Goal: Contribute content: Add original content to the website for others to see

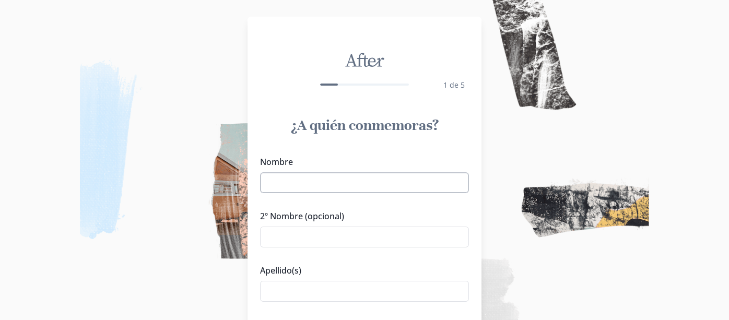
click at [418, 182] on input "Nombre" at bounding box center [364, 182] width 209 height 21
type input "[PERSON_NAME]"
click at [354, 290] on input "Apellido(s)" at bounding box center [364, 291] width 209 height 21
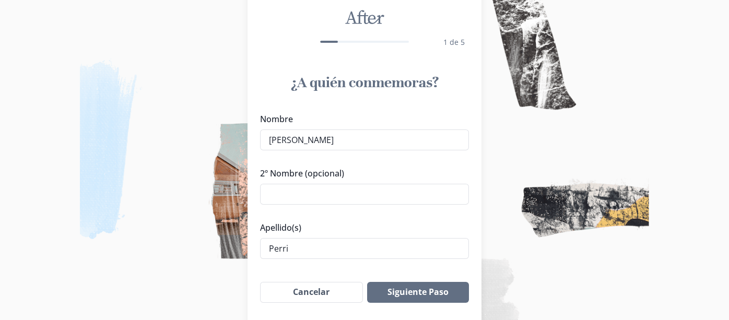
scroll to position [104, 0]
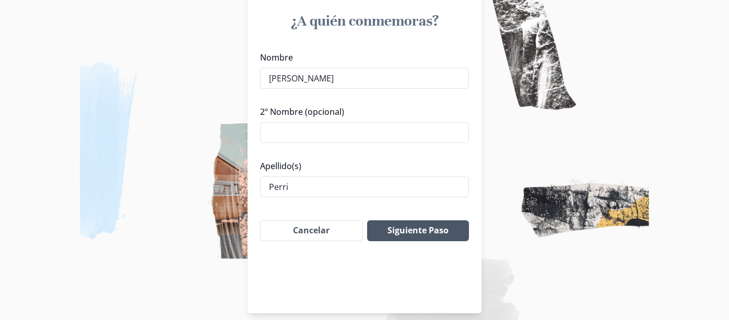
type input "Perri"
click at [420, 228] on button "Siguiente Paso" at bounding box center [418, 230] width 102 height 21
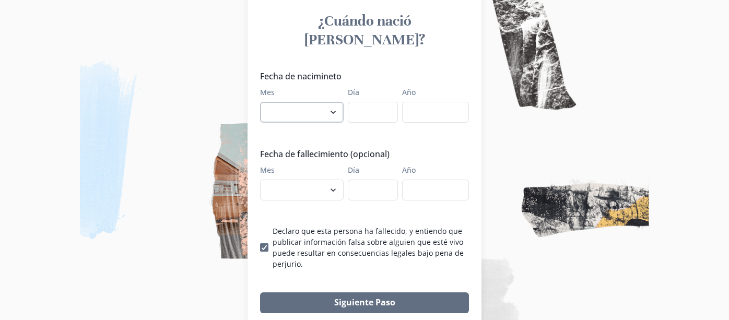
click at [322, 102] on select "enero febrero marzo [PERSON_NAME] [PERSON_NAME] septiembre octubre noviembre di…" at bounding box center [302, 112] width 84 height 21
select select "10"
click at [264, 102] on select "enero febrero marzo [PERSON_NAME] [PERSON_NAME] septiembre octubre noviembre di…" at bounding box center [302, 112] width 84 height 21
click at [374, 102] on input "Día" at bounding box center [373, 112] width 50 height 21
type input "28"
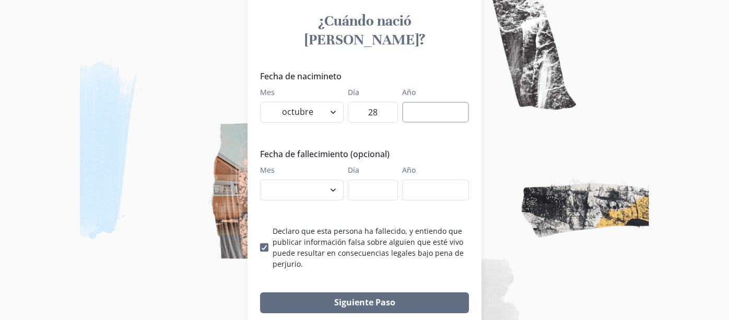
click at [444, 102] on input "Año" at bounding box center [435, 112] width 67 height 21
type input "1943"
click at [335, 180] on select "enero febrero marzo [PERSON_NAME] [PERSON_NAME] septiembre octubre noviembre di…" at bounding box center [302, 190] width 84 height 21
select select "8"
click at [264, 180] on select "enero febrero marzo [PERSON_NAME] [PERSON_NAME] septiembre octubre noviembre di…" at bounding box center [302, 190] width 84 height 21
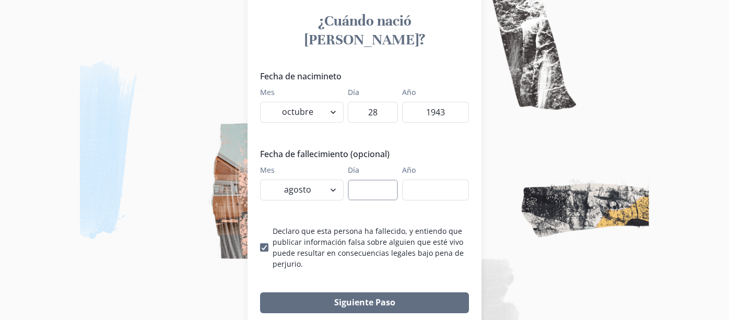
click at [384, 180] on input "Día" at bounding box center [373, 190] width 50 height 21
type input "19"
click at [419, 180] on input "Año" at bounding box center [435, 190] width 67 height 21
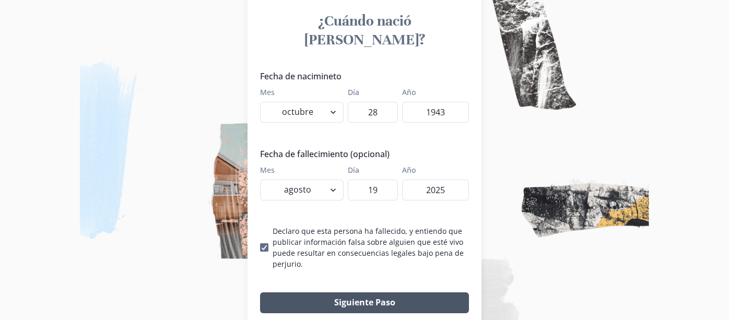
type input "2025"
click at [373, 292] on button "Siguiente Paso" at bounding box center [364, 302] width 209 height 21
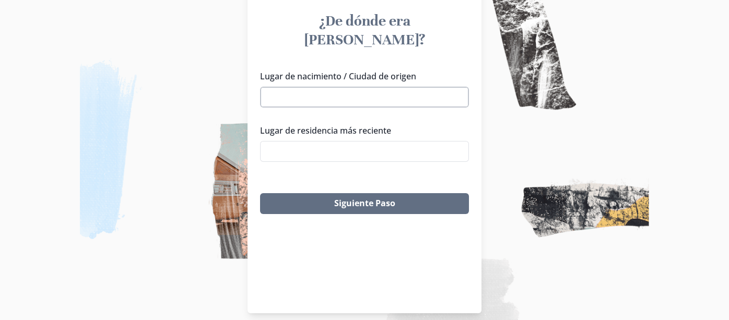
click at [371, 87] on input "Lugar de nacimiento / Ciudad de origen" at bounding box center [364, 97] width 209 height 21
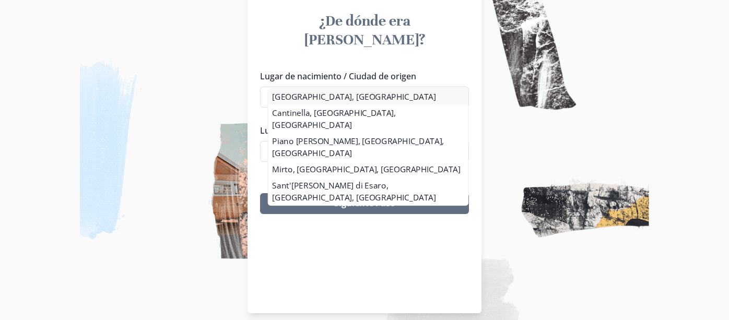
click at [303, 97] on li "[GEOGRAPHIC_DATA], [GEOGRAPHIC_DATA]" at bounding box center [368, 97] width 200 height 16
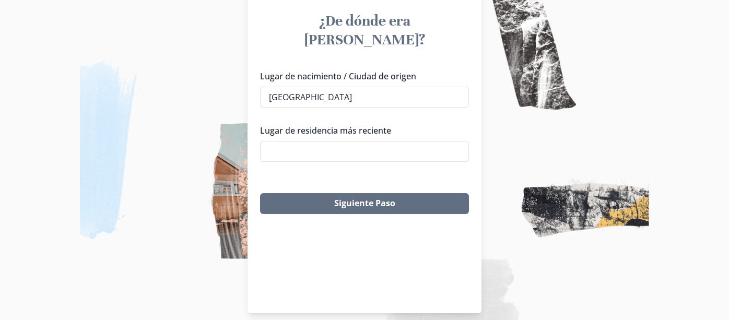
type input "[GEOGRAPHIC_DATA], [GEOGRAPHIC_DATA]"
click at [346, 141] on input "Lugar de residencia más reciente" at bounding box center [364, 151] width 209 height 21
click at [341, 166] on div "[PERSON_NAME], [GEOGRAPHIC_DATA], [GEOGRAPHIC_DATA] [PERSON_NAME][GEOGRAPHIC_DA…" at bounding box center [368, 216] width 209 height 147
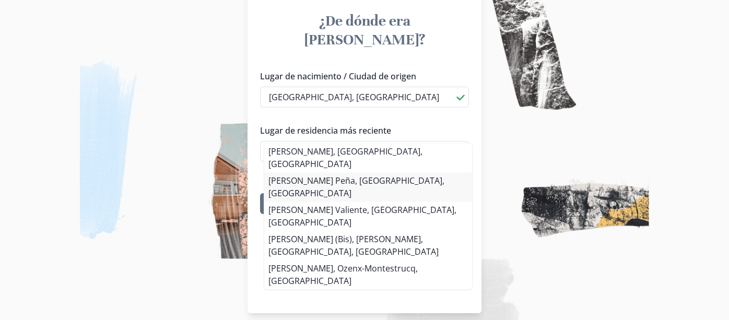
click at [402, 172] on li "[PERSON_NAME] Peña, [GEOGRAPHIC_DATA], [GEOGRAPHIC_DATA]" at bounding box center [368, 186] width 208 height 29
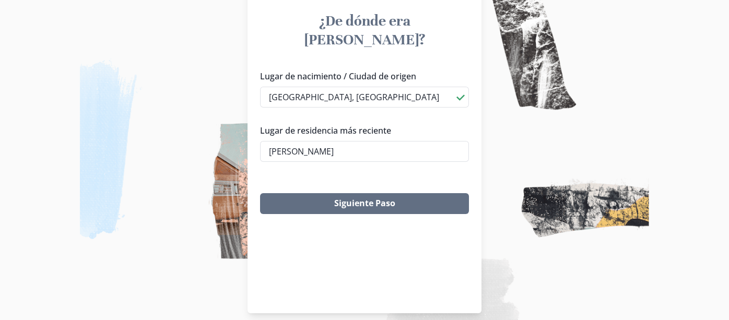
type input "[PERSON_NAME] Peña, [GEOGRAPHIC_DATA], [GEOGRAPHIC_DATA]"
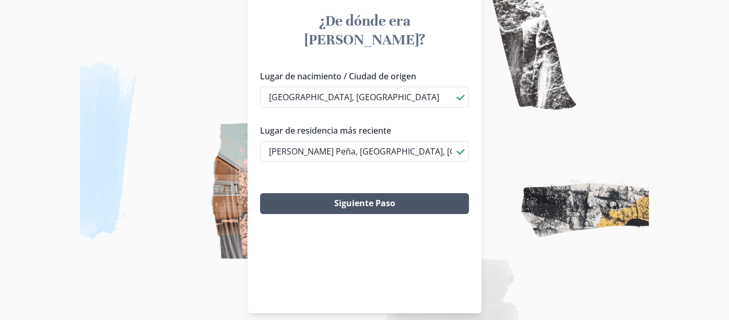
click at [383, 193] on button "Siguiente Paso" at bounding box center [364, 203] width 209 height 21
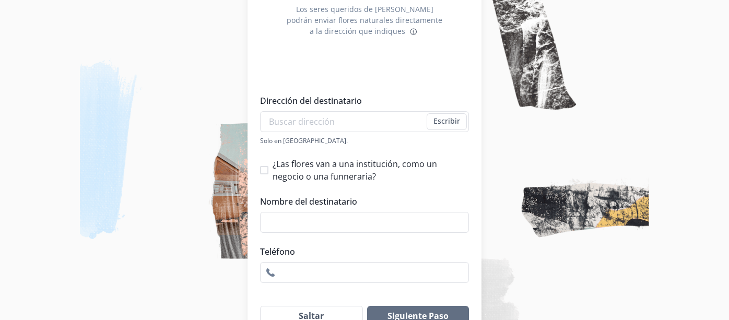
scroll to position [157, 0]
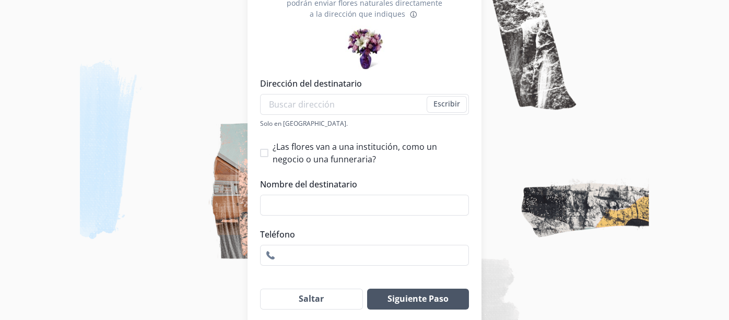
click at [444, 291] on button "Siguiente Paso" at bounding box center [418, 299] width 102 height 21
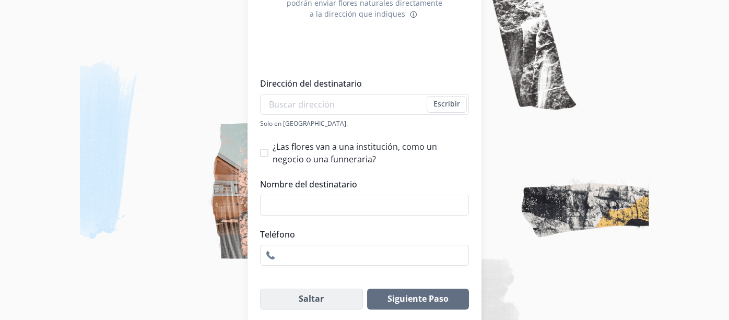
click at [338, 289] on button "Saltar" at bounding box center [311, 299] width 103 height 21
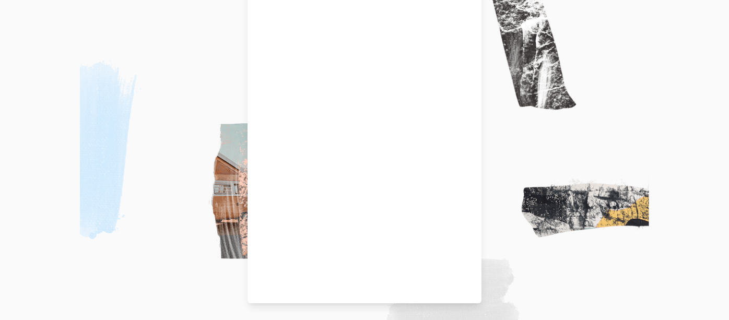
scroll to position [114, 0]
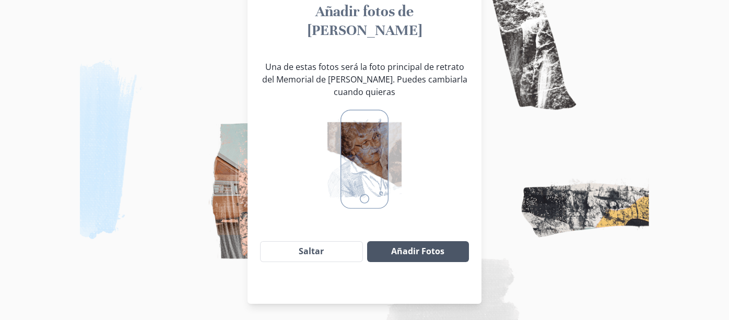
click at [424, 241] on button "Añadir Fotos" at bounding box center [418, 251] width 102 height 21
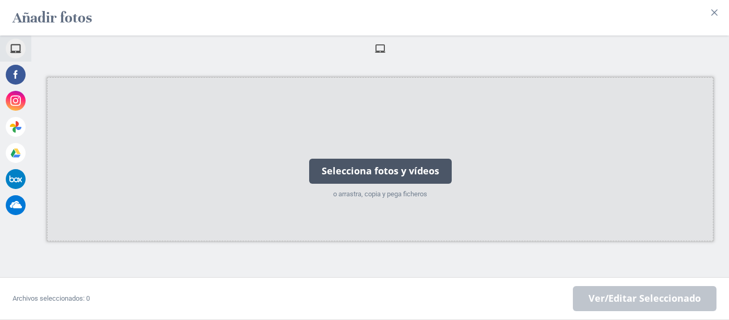
click at [372, 170] on div "Selecciona fotos y vídeos" at bounding box center [380, 171] width 143 height 25
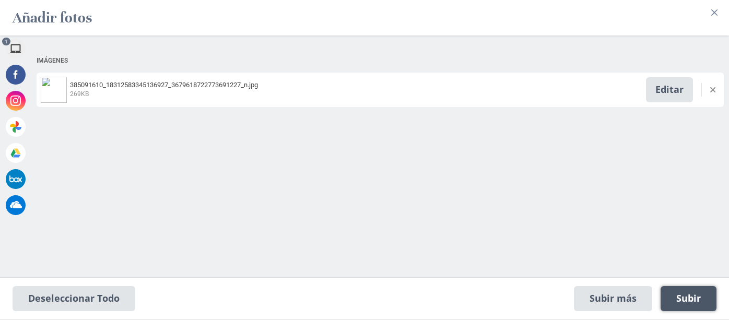
click at [691, 299] on span "Subir 1" at bounding box center [688, 298] width 25 height 11
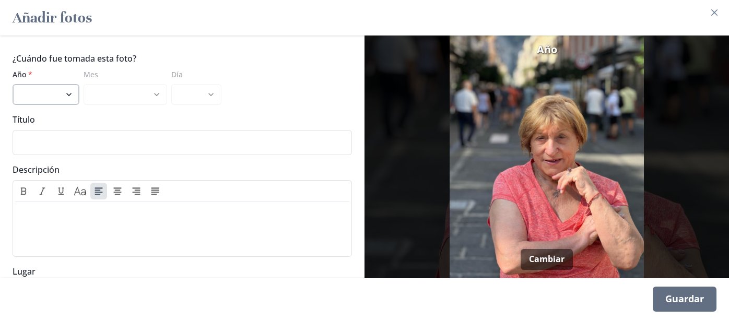
click at [72, 89] on select "2025 2024 2023 2022 2021 2020 2019 2018 2017 2016 2015 2014 2013 2012 2011 2010…" at bounding box center [46, 94] width 67 height 21
select select "2023"
click at [13, 84] on select "2025 2024 2023 2022 2021 2020 2019 2018 2017 2016 2015 2014 2013 2012 2011 2010…" at bounding box center [46, 94] width 67 height 21
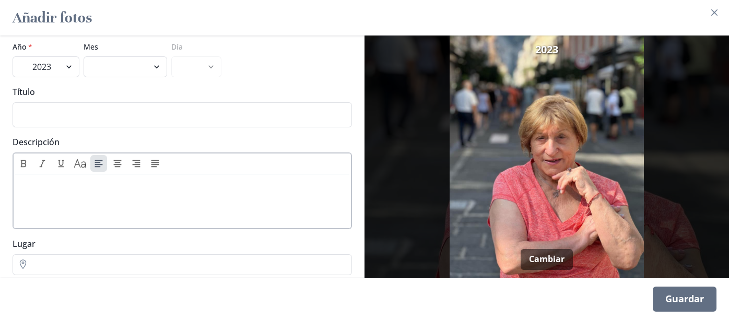
scroll to position [53, 0]
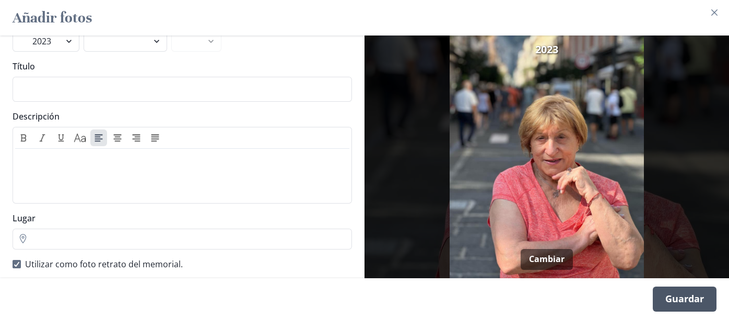
click at [676, 305] on div "Guardar" at bounding box center [685, 299] width 64 height 25
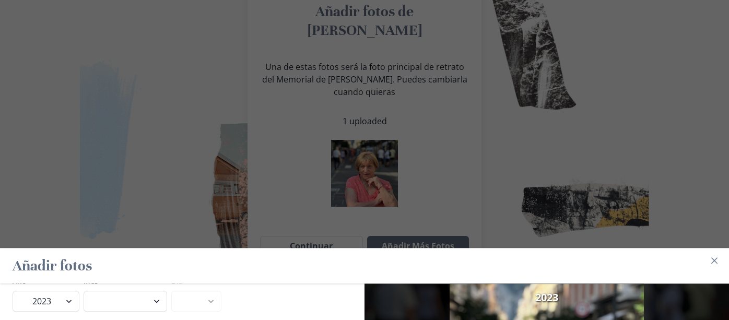
scroll to position [49, 0]
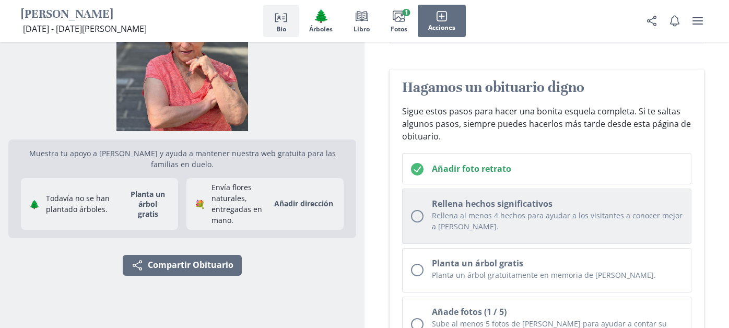
scroll to position [104, 0]
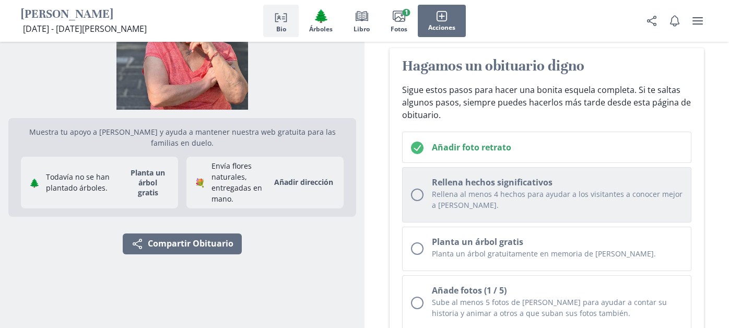
click at [420, 193] on div "Unchecked circle" at bounding box center [417, 194] width 13 height 13
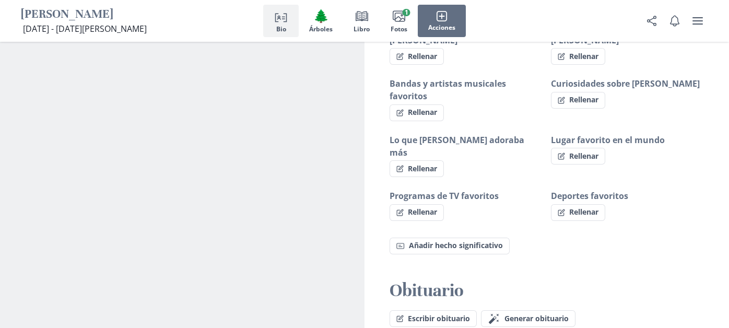
scroll to position [848, 0]
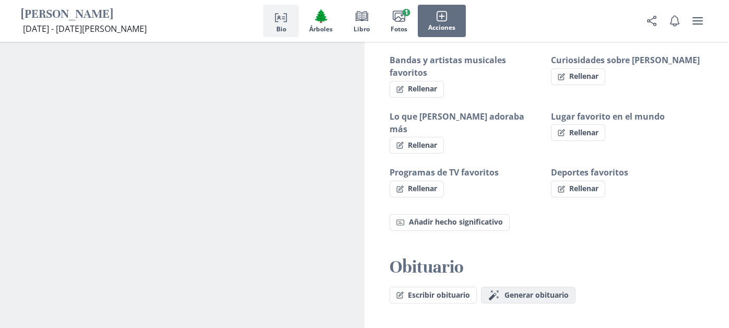
click at [527, 291] on span "Generar obituario" at bounding box center [536, 295] width 64 height 9
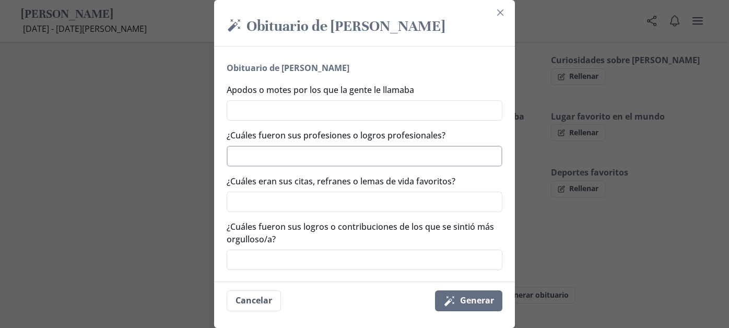
scroll to position [104, 0]
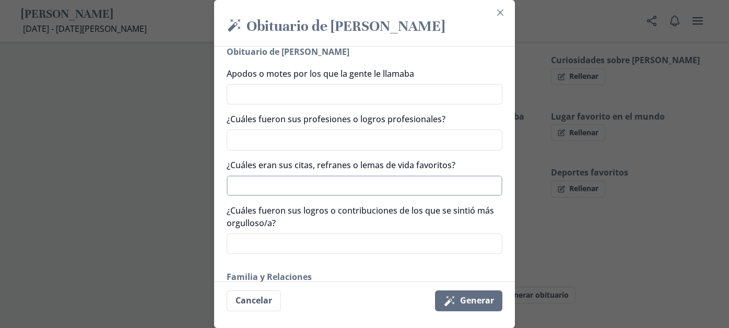
click at [329, 185] on textarea "¿Cuáles eran sus citas, refranes o lemas de vida favoritos?" at bounding box center [365, 185] width 276 height 20
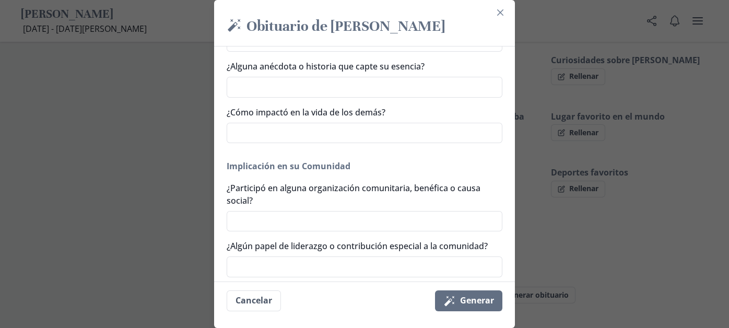
scroll to position [678, 0]
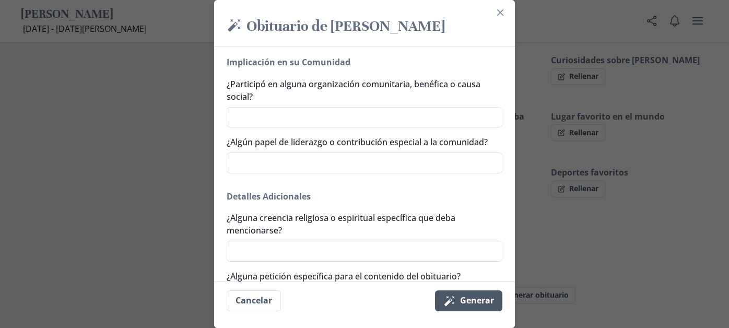
click at [477, 304] on button "Magic wand Generar" at bounding box center [468, 300] width 67 height 21
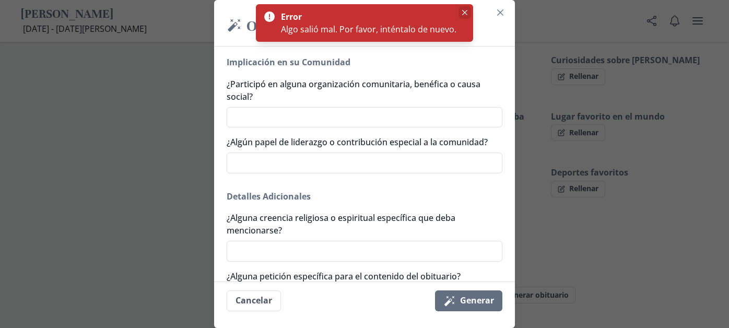
click at [464, 15] on button "Close" at bounding box center [464, 12] width 13 height 13
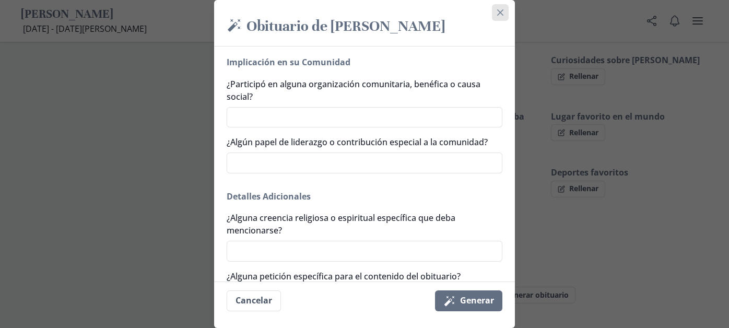
click at [503, 14] on icon "Close" at bounding box center [500, 12] width 6 height 6
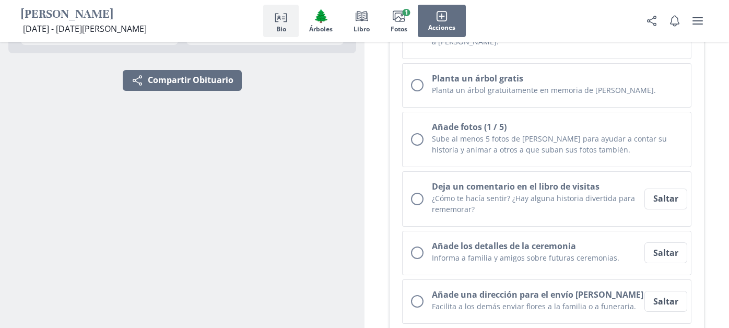
scroll to position [118, 0]
